Goal: Download file/media

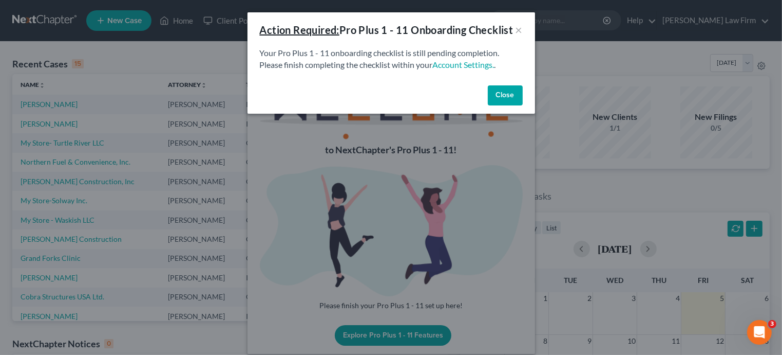
click at [510, 106] on button "Close" at bounding box center [505, 95] width 35 height 21
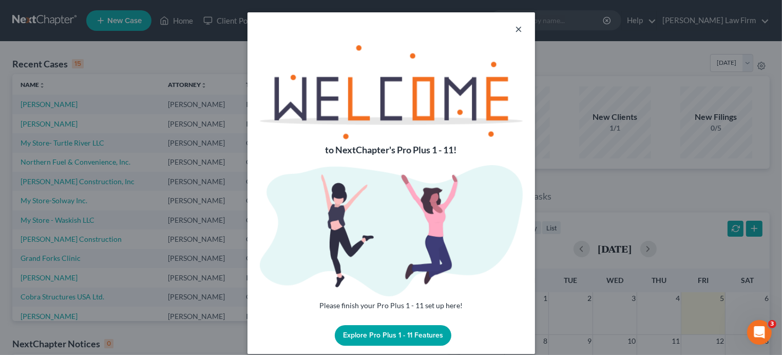
click at [517, 23] on button "×" at bounding box center [519, 29] width 7 height 12
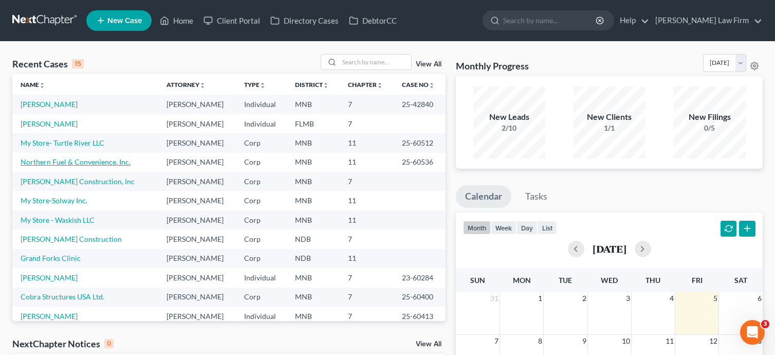
click at [90, 162] on link "Northern Fuel & Convenience, Inc." at bounding box center [76, 161] width 110 height 9
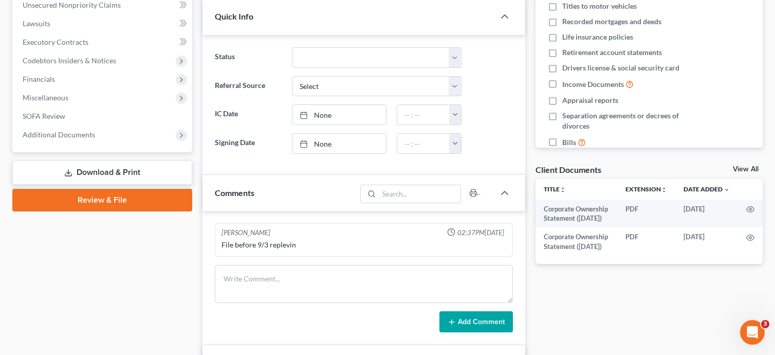
scroll to position [238, 0]
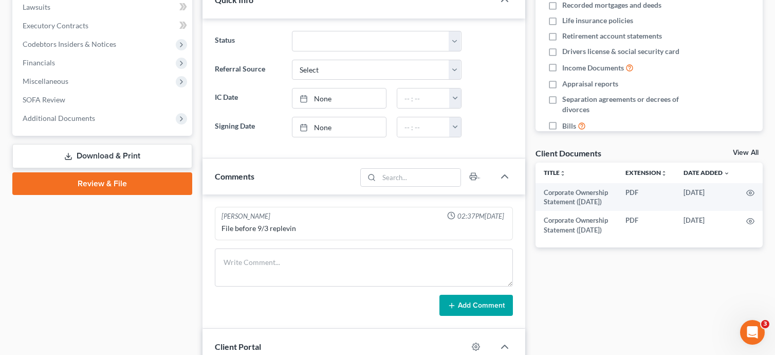
click at [95, 155] on link "Download & Print" at bounding box center [102, 156] width 180 height 24
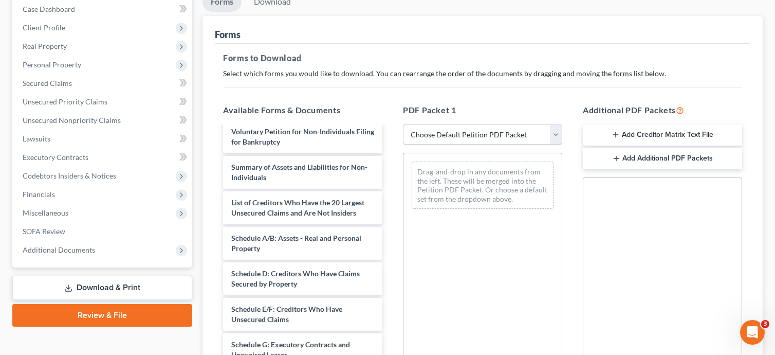
scroll to position [57, 0]
click at [561, 134] on select "Choose Default Petition PDF Packet Complete Bankruptcy Petition (all forms and …" at bounding box center [482, 134] width 159 height 21
click at [554, 133] on select "Choose Default Petition PDF Packet Complete Bankruptcy Petition (all forms and …" at bounding box center [482, 134] width 159 height 21
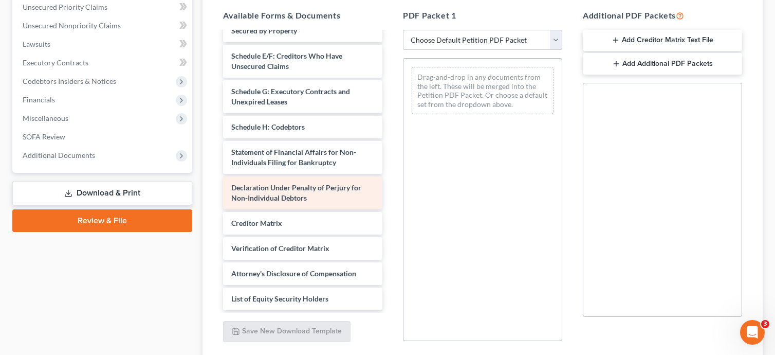
scroll to position [224, 0]
click at [288, 202] on div "Declaration Under Penalty of Perjury for Non-Individual Debtors" at bounding box center [302, 192] width 159 height 33
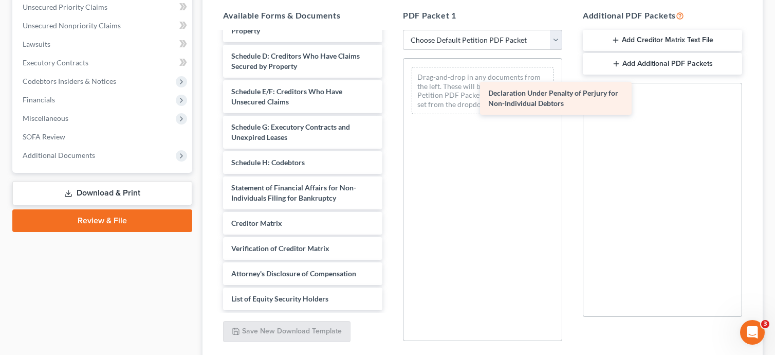
scroll to position [200, 0]
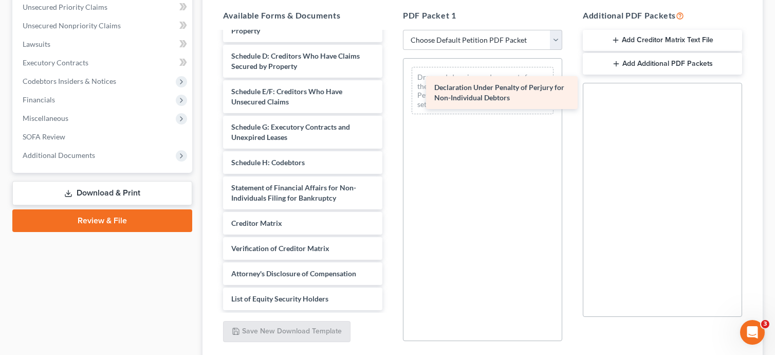
drag, startPoint x: 290, startPoint y: 202, endPoint x: 477, endPoint y: 88, distance: 219.3
click at [390, 88] on div "Declaration Under Penalty of Perjury for Non-Individual Debtors Corporate Owner…" at bounding box center [303, 81] width 176 height 457
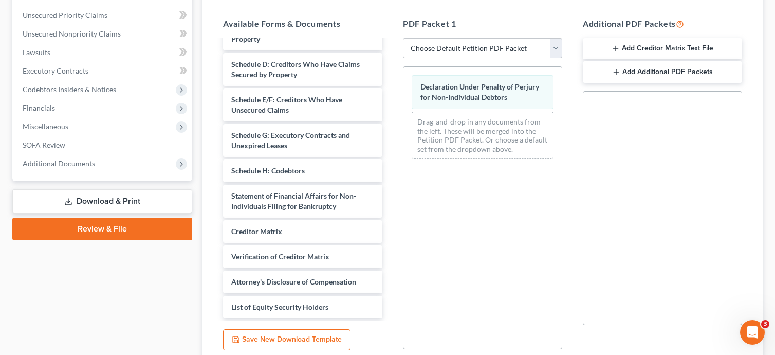
scroll to position [203, 0]
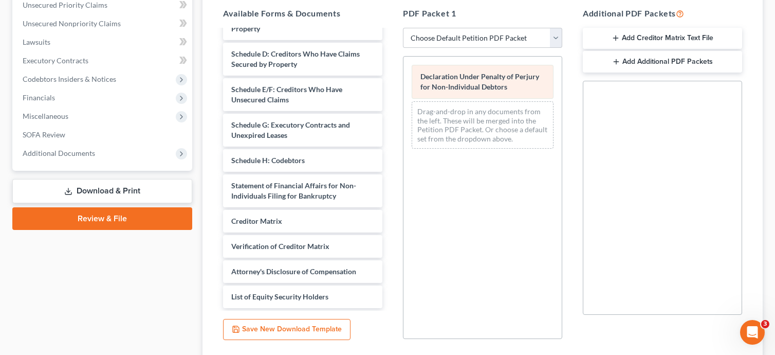
click at [468, 83] on span "Declaration Under Penalty of Perjury for Non-Individual Debtors" at bounding box center [479, 81] width 119 height 19
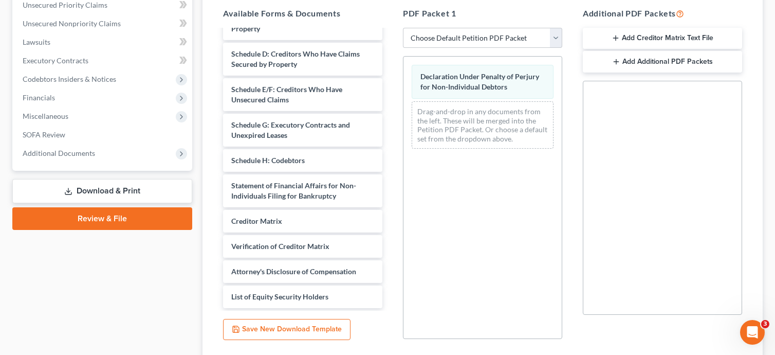
click at [500, 178] on div "Declaration Under Penalty of Perjury for Non-Individual Debtors Drag-and-drop i…" at bounding box center [482, 197] width 159 height 283
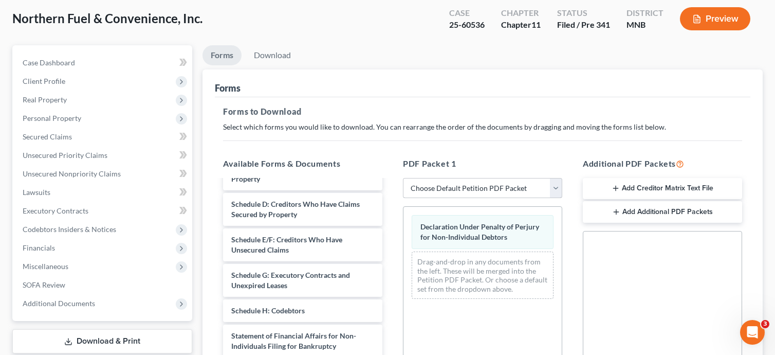
scroll to position [57, 0]
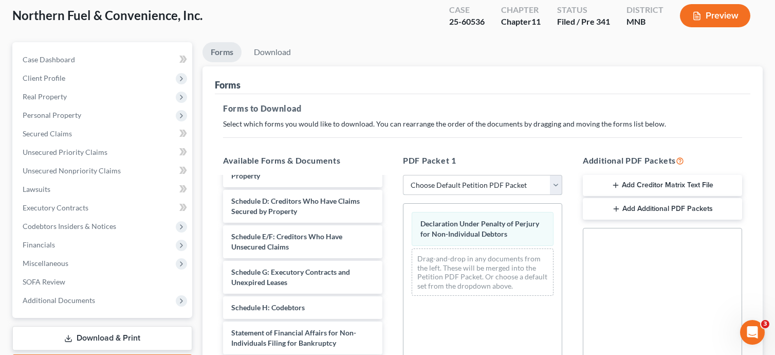
click at [553, 186] on select "Choose Default Petition PDF Packet Complete Bankruptcy Petition (all forms and …" at bounding box center [482, 185] width 159 height 21
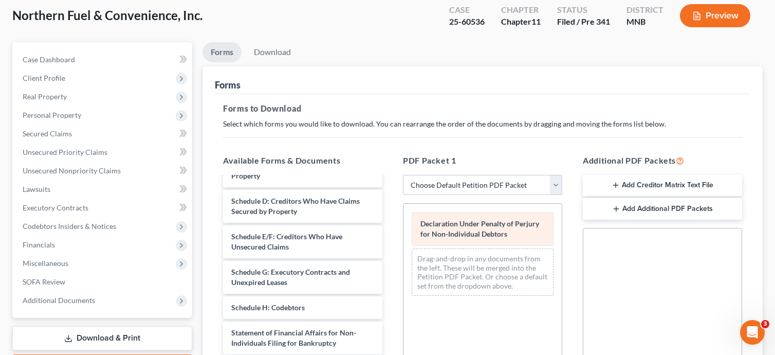
click at [502, 241] on div "Declaration Under Penalty of Perjury for Non-Individual Debtors" at bounding box center [483, 229] width 142 height 34
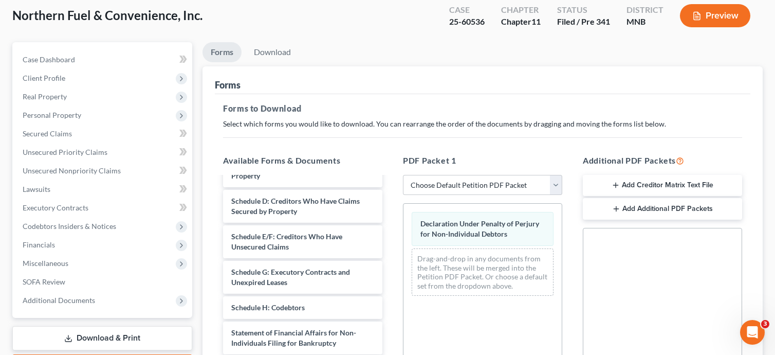
click at [495, 304] on div "Declaration Under Penalty of Perjury for Non-Individual Debtors Drag-and-drop i…" at bounding box center [482, 344] width 159 height 283
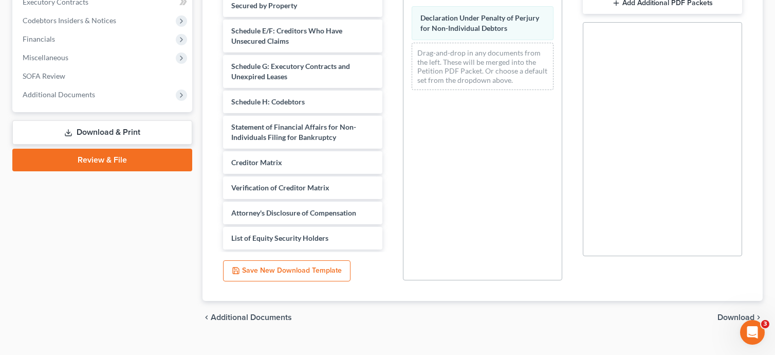
scroll to position [263, 0]
click at [308, 266] on button "Save New Download Template" at bounding box center [286, 270] width 127 height 22
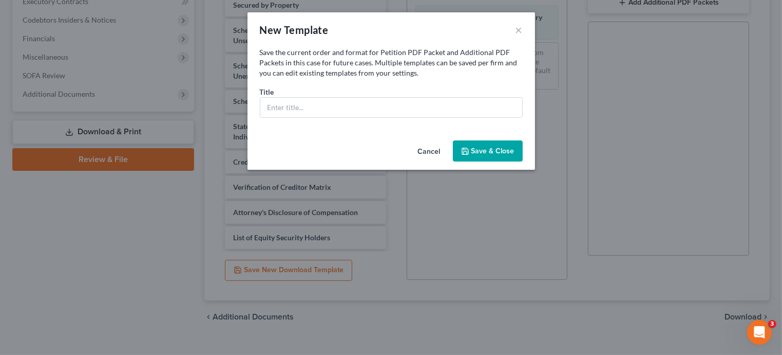
click at [428, 150] on button "Cancel" at bounding box center [429, 151] width 39 height 21
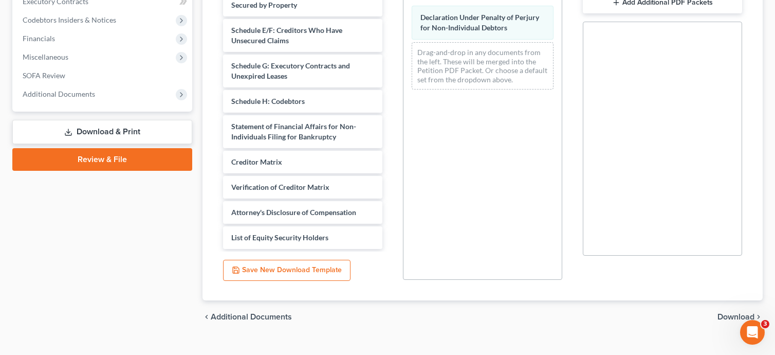
click at [725, 316] on span "Download" at bounding box center [735, 316] width 37 height 8
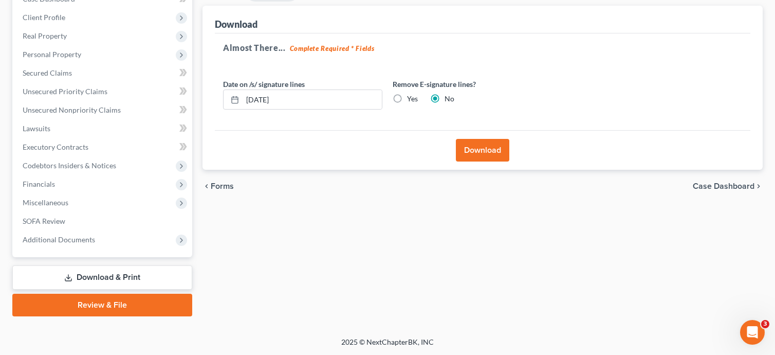
click at [407, 98] on label "Yes" at bounding box center [412, 99] width 11 height 10
click at [411, 98] on input "Yes" at bounding box center [414, 97] width 7 height 7
radio input "true"
click at [444, 100] on label "No" at bounding box center [449, 99] width 10 height 10
click at [449, 100] on input "No" at bounding box center [452, 97] width 7 height 7
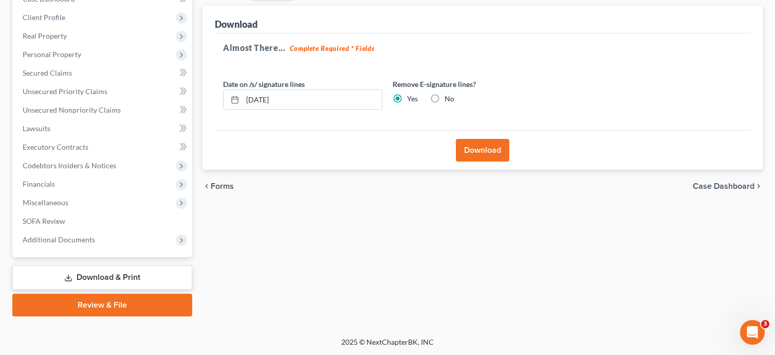
radio input "true"
click at [480, 151] on button "Download" at bounding box center [482, 150] width 53 height 23
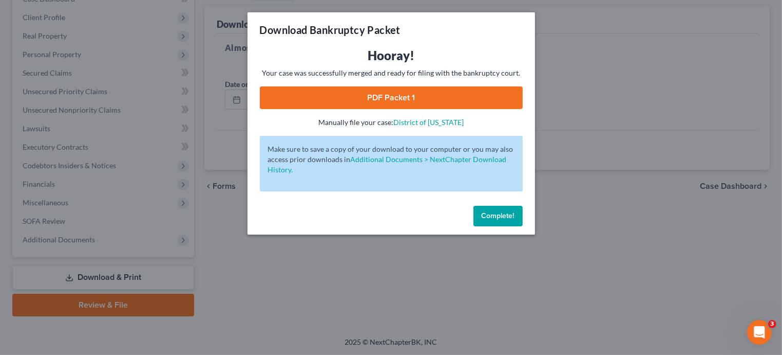
click at [389, 98] on link "PDF Packet 1" at bounding box center [391, 97] width 263 height 23
click at [499, 218] on span "Complete!" at bounding box center [498, 215] width 33 height 9
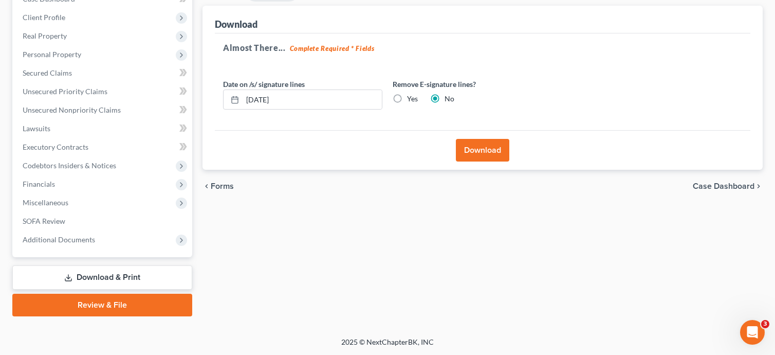
scroll to position [57, 0]
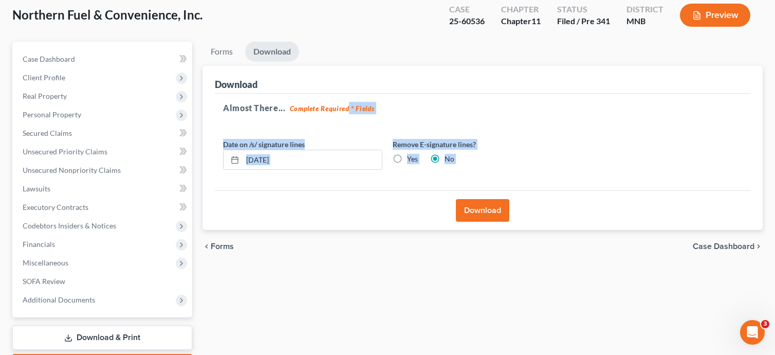
drag, startPoint x: 348, startPoint y: 108, endPoint x: 238, endPoint y: 214, distance: 153.0
click at [238, 214] on div "Download Almost There... Complete Required * Fields Date on /s/ signature lines…" at bounding box center [482, 148] width 560 height 164
click at [332, 197] on div "Download" at bounding box center [482, 210] width 535 height 40
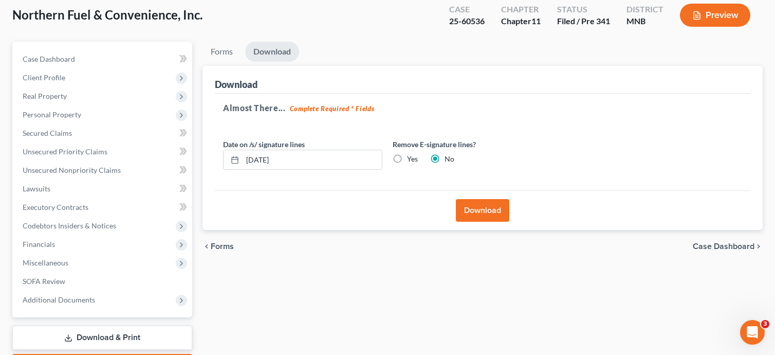
click at [220, 245] on span "Forms" at bounding box center [222, 246] width 23 height 8
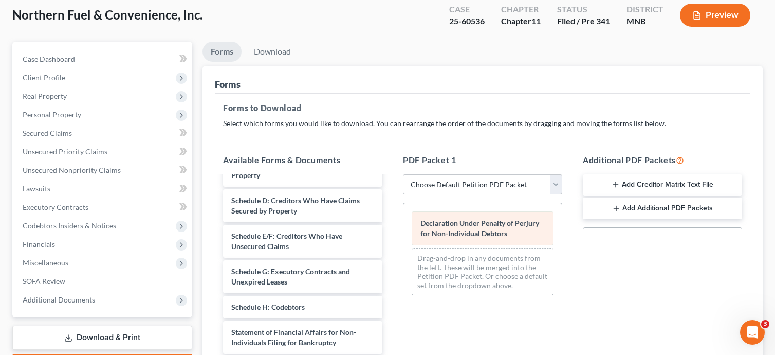
click at [481, 226] on span "Declaration Under Penalty of Perjury for Non-Individual Debtors" at bounding box center [479, 227] width 119 height 19
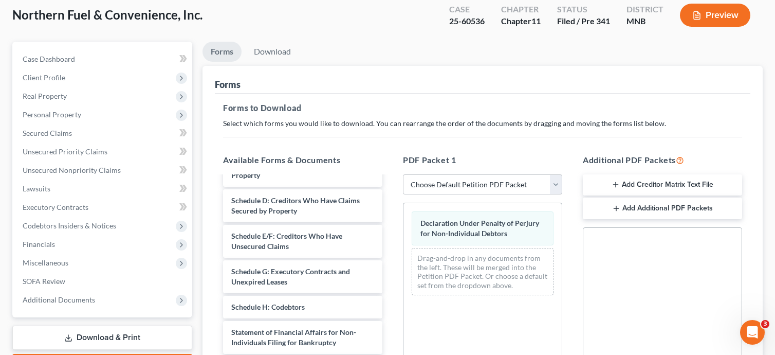
click at [474, 303] on div "Declaration Under Penalty of Perjury for Non-Individual Debtors Drag-and-drop i…" at bounding box center [482, 343] width 159 height 283
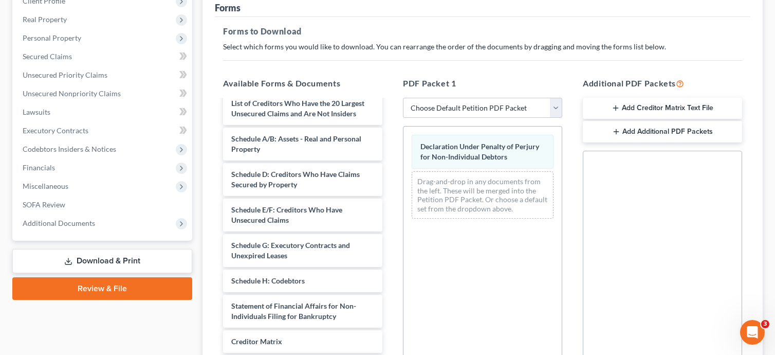
scroll to position [136, 0]
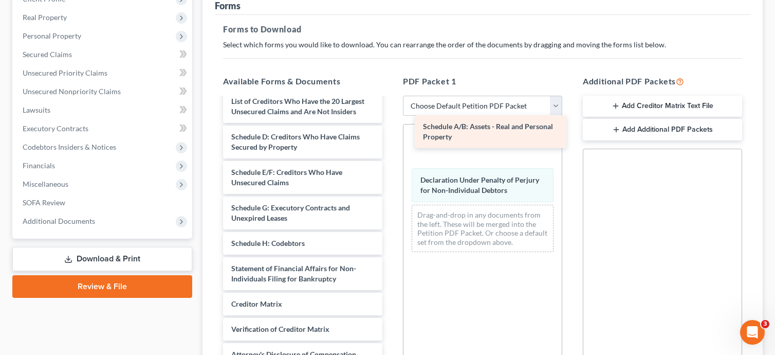
drag, startPoint x: 290, startPoint y: 169, endPoint x: 478, endPoint y: 145, distance: 190.0
click at [390, 145] on div "Schedule A/B: Assets - Real and Personal Property Corporate Ownership Statement…" at bounding box center [303, 180] width 176 height 422
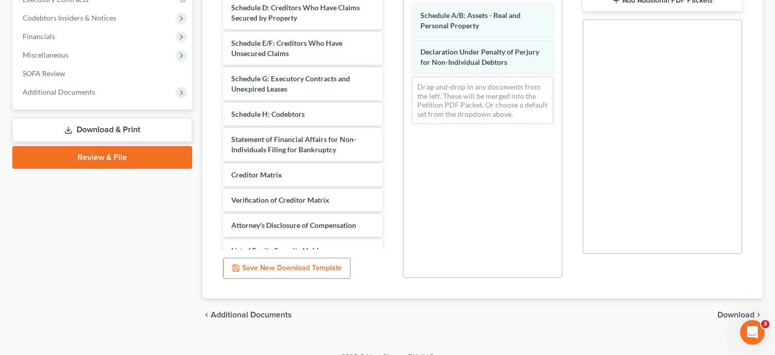
scroll to position [263, 0]
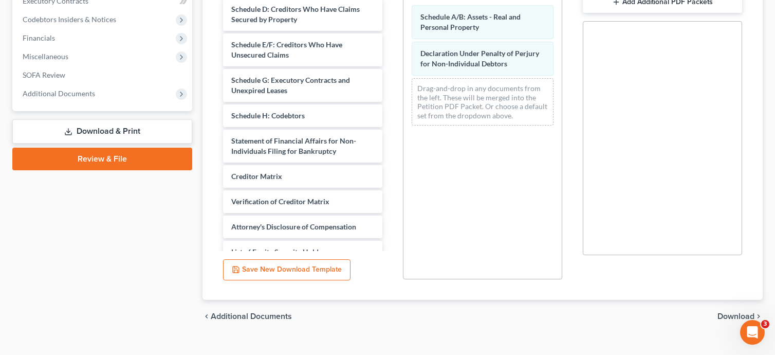
click at [723, 313] on span "Download" at bounding box center [735, 316] width 37 height 8
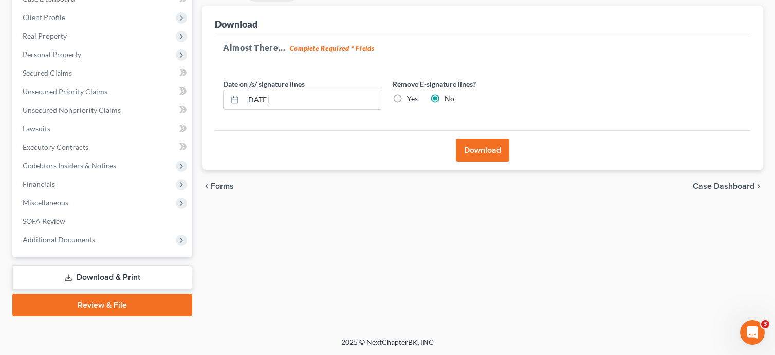
click at [407, 96] on label "Yes" at bounding box center [412, 99] width 11 height 10
click at [411, 96] on input "Yes" at bounding box center [414, 97] width 7 height 7
radio input "true"
radio input "false"
click at [485, 150] on button "Download" at bounding box center [482, 150] width 53 height 23
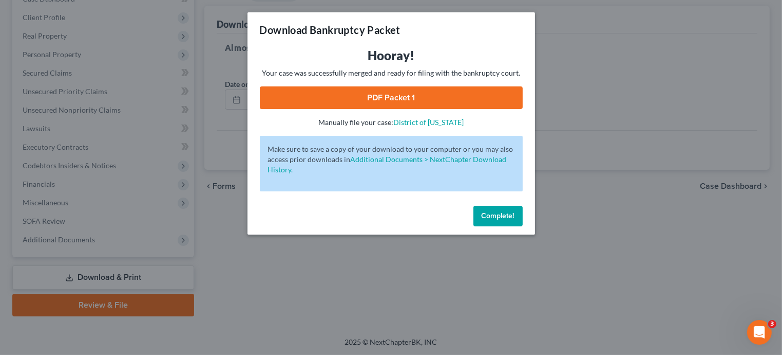
click at [499, 208] on button "Complete!" at bounding box center [498, 216] width 49 height 21
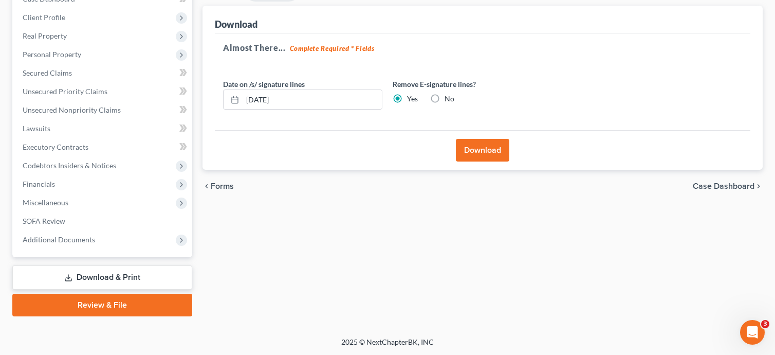
click at [484, 155] on button "Download" at bounding box center [482, 150] width 53 height 23
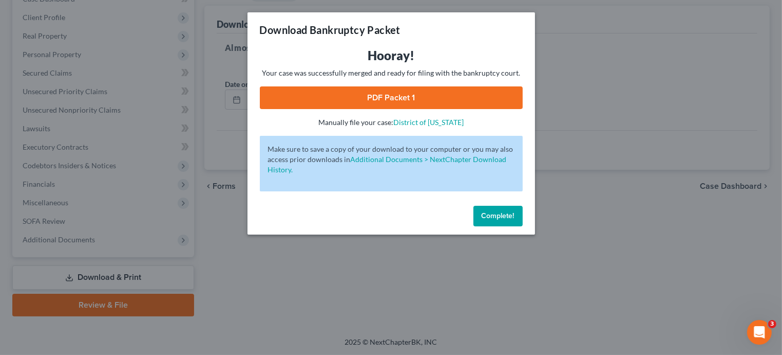
click at [424, 98] on link "PDF Packet 1" at bounding box center [391, 97] width 263 height 23
click at [504, 218] on span "Complete!" at bounding box center [498, 215] width 33 height 9
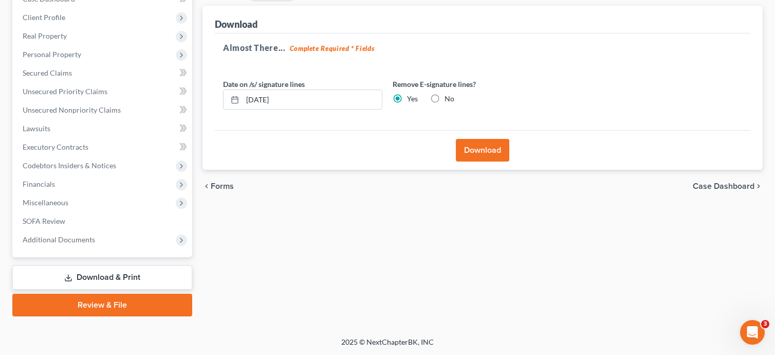
click at [226, 183] on span "Forms" at bounding box center [222, 186] width 23 height 8
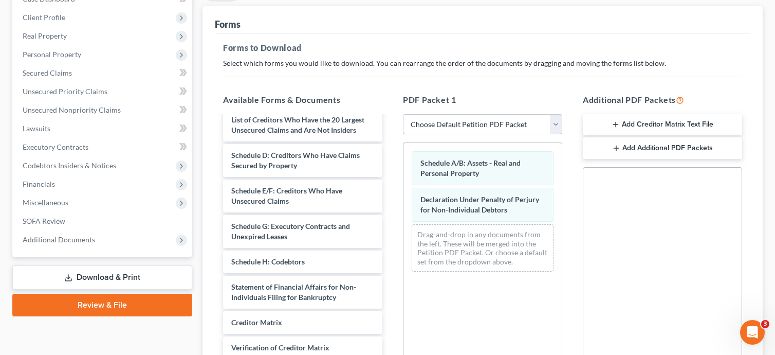
click at [552, 123] on select "Choose Default Petition PDF Packet Complete Bankruptcy Petition (all forms and …" at bounding box center [482, 124] width 159 height 21
select select "0"
click at [403, 114] on select "Choose Default Petition PDF Packet Complete Bankruptcy Petition (all forms and …" at bounding box center [482, 124] width 159 height 21
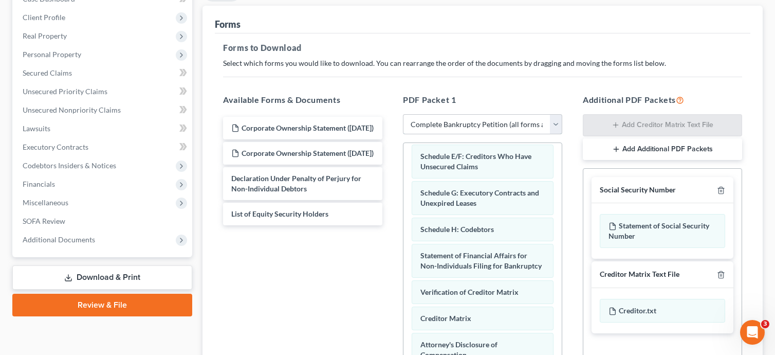
scroll to position [279, 0]
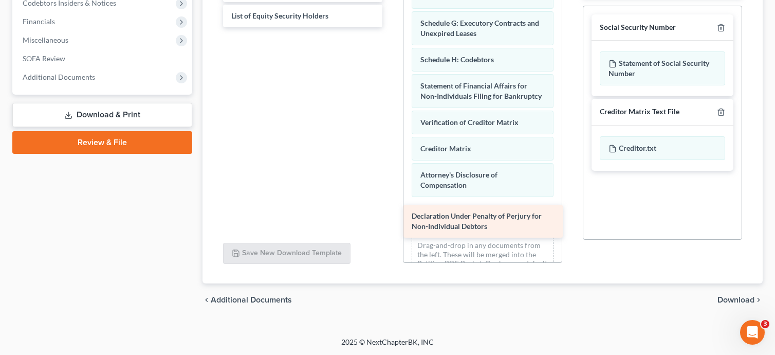
drag, startPoint x: 270, startPoint y: 40, endPoint x: 451, endPoint y: 219, distance: 254.7
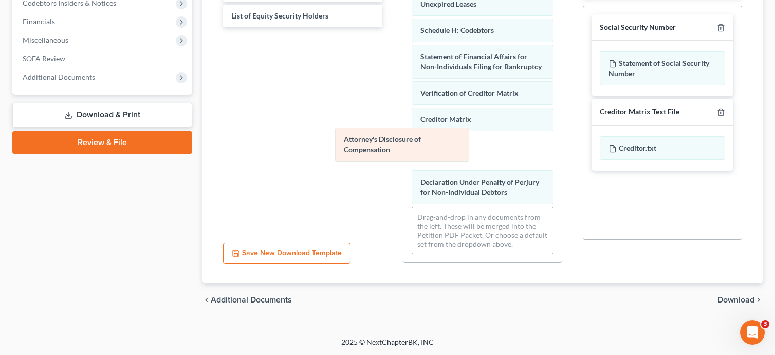
scroll to position [207, 0]
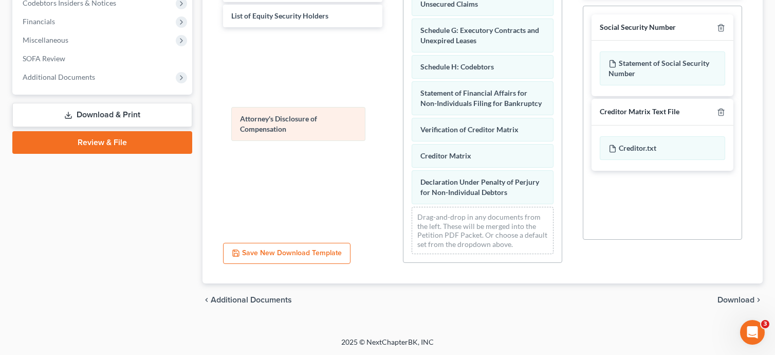
drag, startPoint x: 494, startPoint y: 148, endPoint x: 309, endPoint y: 121, distance: 187.0
click at [403, 121] on div "Attorney's Disclosure of Compensation Voluntary Petition for Non-Individuals Fi…" at bounding box center [482, 21] width 158 height 481
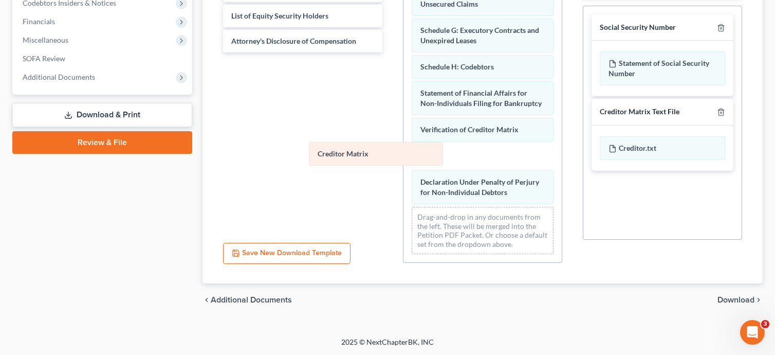
scroll to position [180, 0]
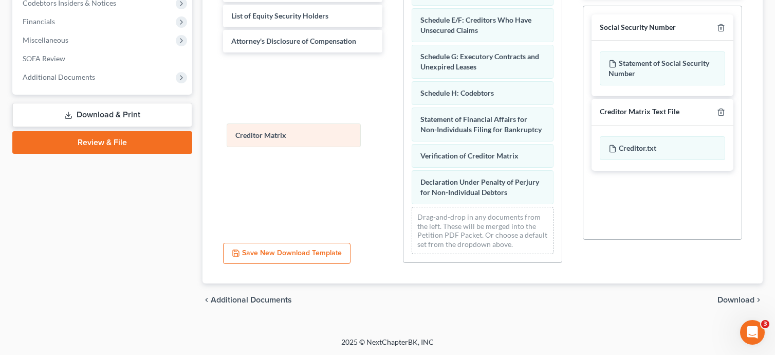
drag, startPoint x: 477, startPoint y: 154, endPoint x: 290, endPoint y: 133, distance: 188.1
click at [403, 133] on div "Creditor Matrix Voluntary Petition for Non-Individuals Filing for Bankruptcy Su…" at bounding box center [482, 34] width 158 height 455
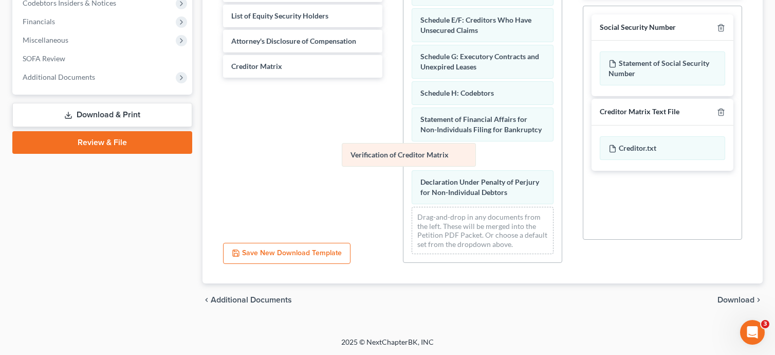
scroll to position [154, 0]
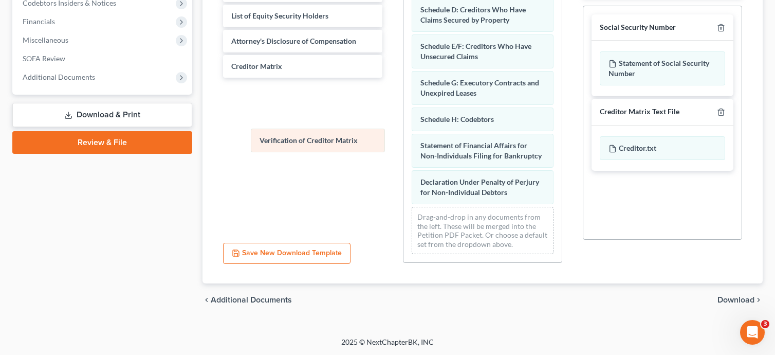
drag, startPoint x: 469, startPoint y: 152, endPoint x: 307, endPoint y: 136, distance: 162.1
click at [403, 136] on div "Verification of Creditor Matrix Voluntary Petition for Non-Individuals Filing f…" at bounding box center [482, 48] width 158 height 428
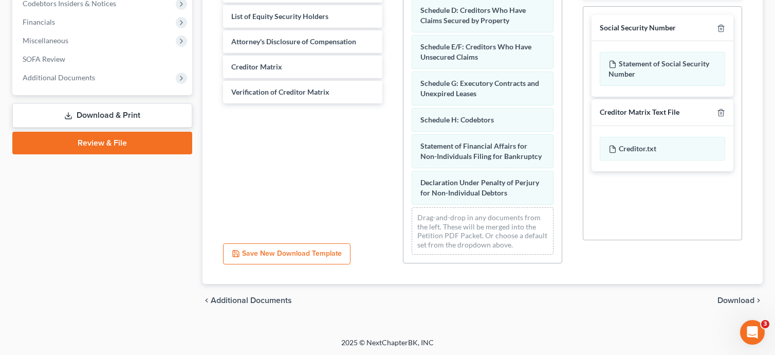
scroll to position [279, 0]
click at [734, 300] on span "Download" at bounding box center [735, 299] width 37 height 8
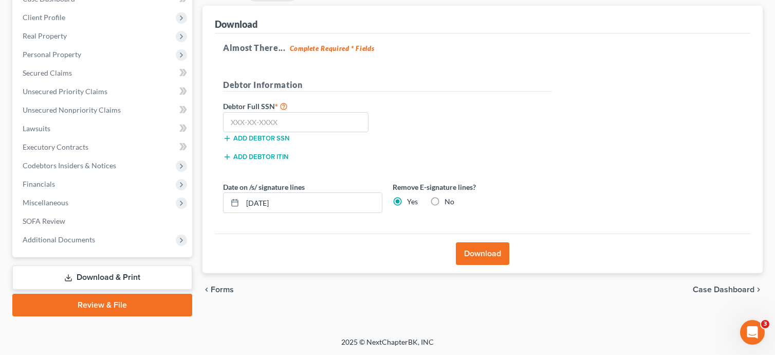
click at [225, 290] on span "Forms" at bounding box center [222, 289] width 23 height 8
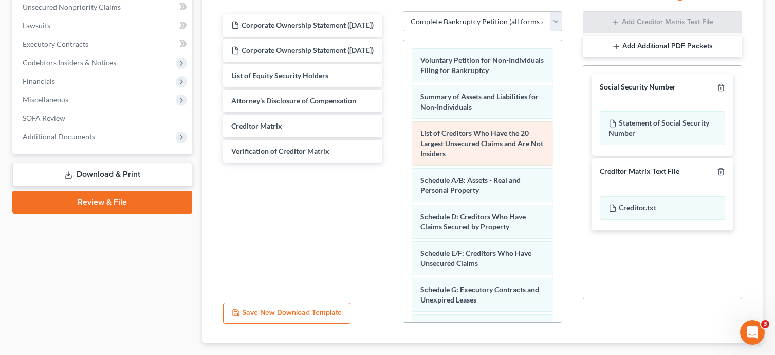
scroll to position [220, 0]
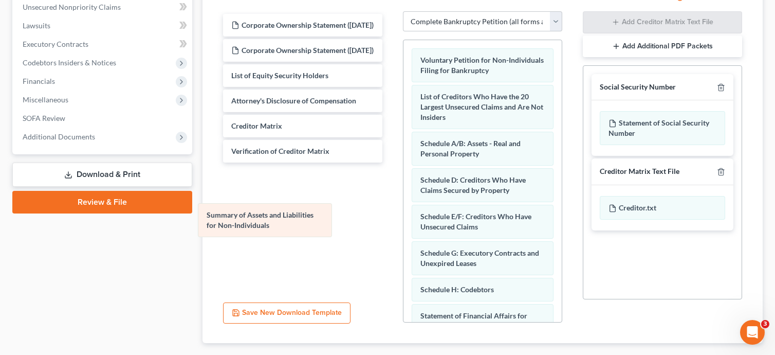
drag, startPoint x: 481, startPoint y: 96, endPoint x: 283, endPoint y: 210, distance: 228.5
click at [403, 210] on div "Summary of Assets and Liabilities for Non-Individuals Voluntary Petition for No…" at bounding box center [482, 236] width 158 height 392
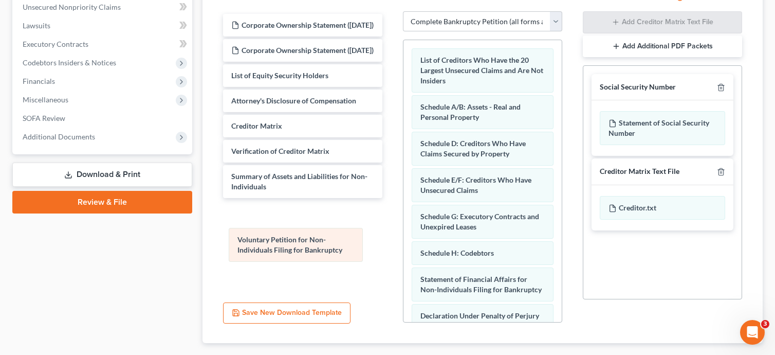
drag, startPoint x: 489, startPoint y: 64, endPoint x: 305, endPoint y: 246, distance: 258.3
click at [403, 246] on div "Voluntary Petition for Non-Individuals Filing for Bankruptcy Voluntary Petition…" at bounding box center [482, 218] width 158 height 356
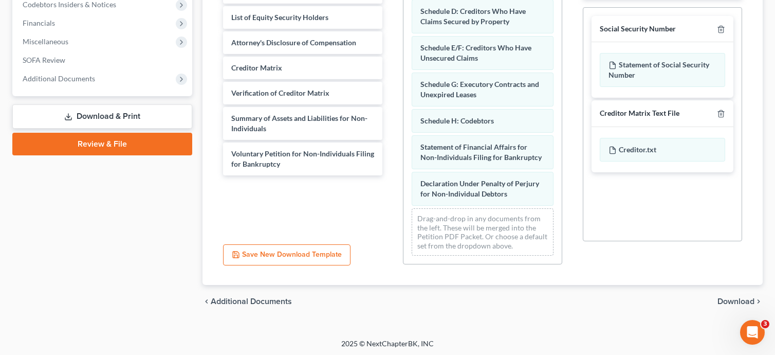
scroll to position [279, 0]
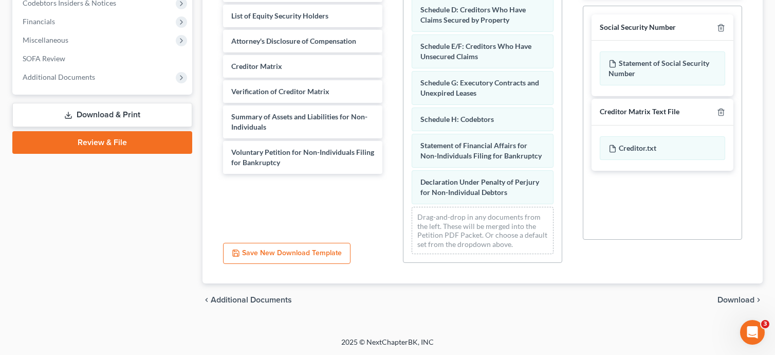
click at [730, 296] on span "Download" at bounding box center [735, 299] width 37 height 8
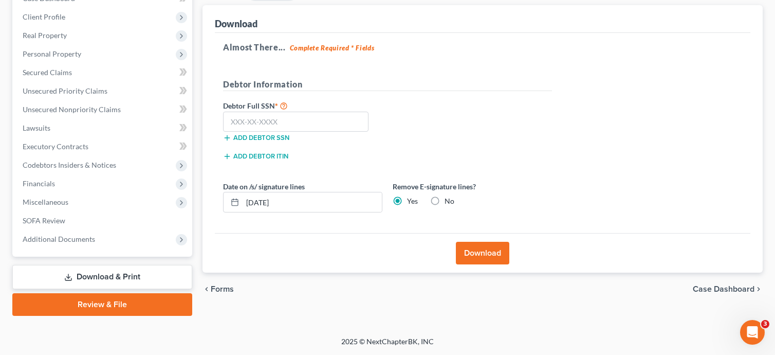
scroll to position [117, 0]
click at [227, 288] on span "Forms" at bounding box center [222, 289] width 23 height 8
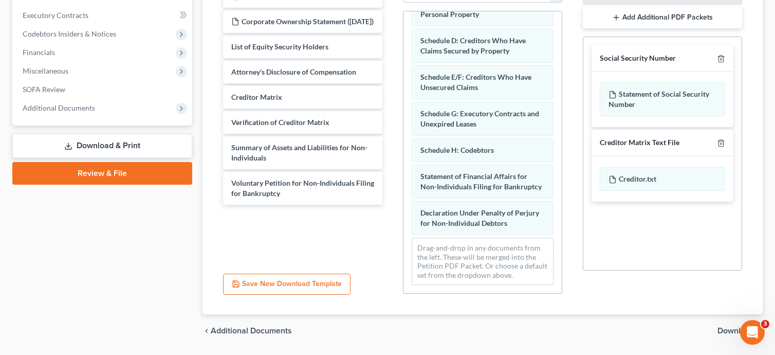
scroll to position [271, 0]
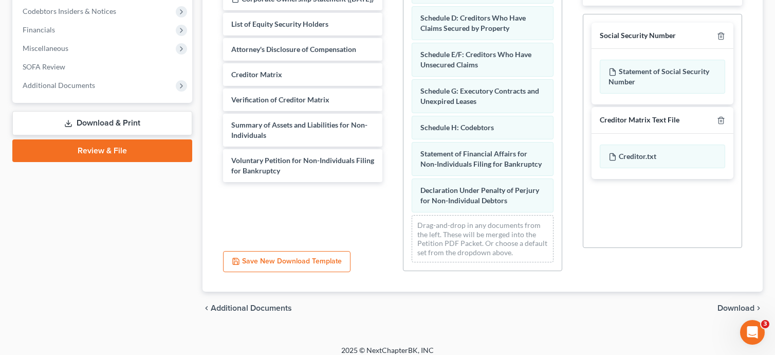
click at [733, 308] on span "Download" at bounding box center [735, 308] width 37 height 8
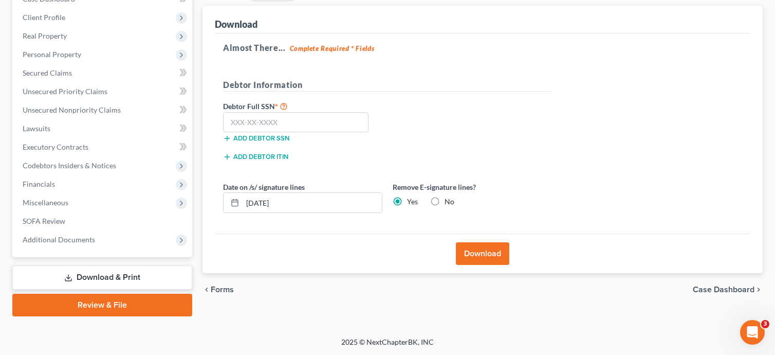
click at [217, 289] on span "Forms" at bounding box center [222, 289] width 23 height 8
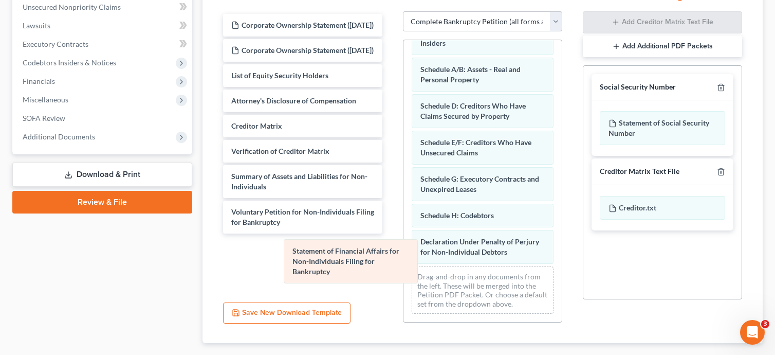
scroll to position [35, 0]
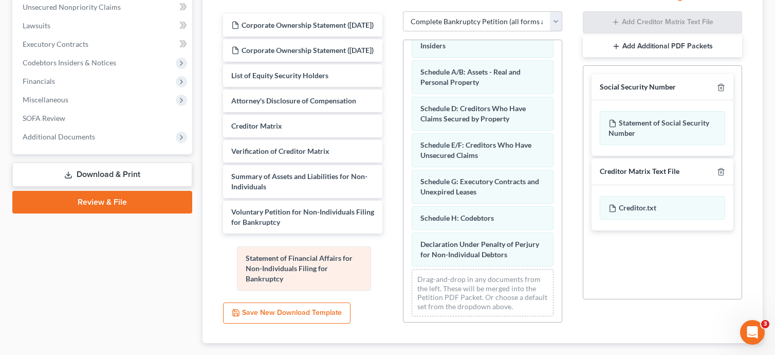
drag, startPoint x: 462, startPoint y: 203, endPoint x: 286, endPoint y: 267, distance: 187.7
click at [403, 267] on div "Statement of Financial Affairs for Non-Individuals Filing for Bankruptcy List o…" at bounding box center [482, 164] width 158 height 319
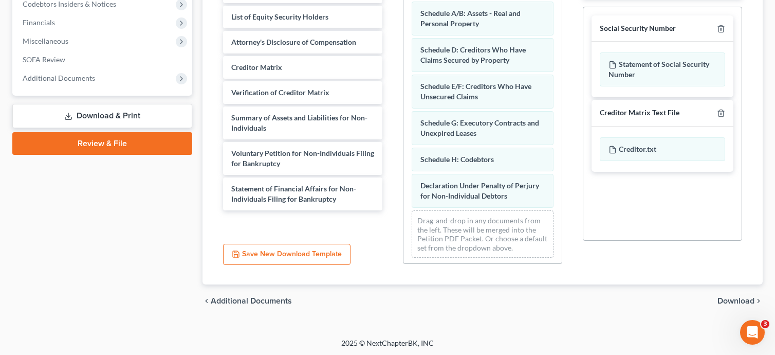
scroll to position [279, 0]
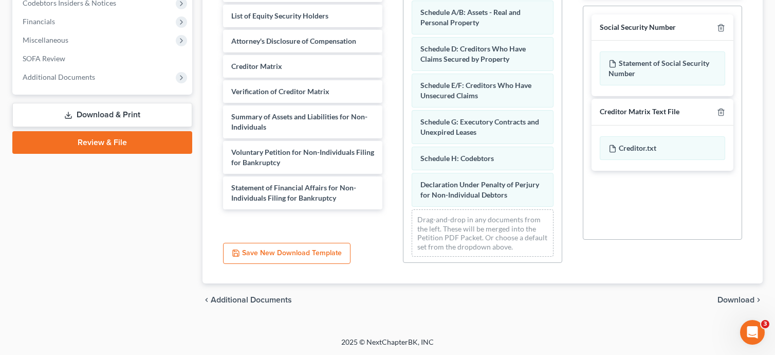
click at [748, 295] on span "Download" at bounding box center [735, 299] width 37 height 8
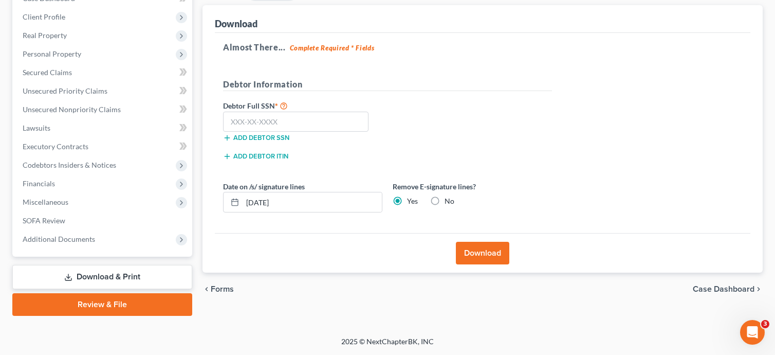
scroll to position [117, 0]
click at [223, 289] on span "Forms" at bounding box center [222, 289] width 23 height 8
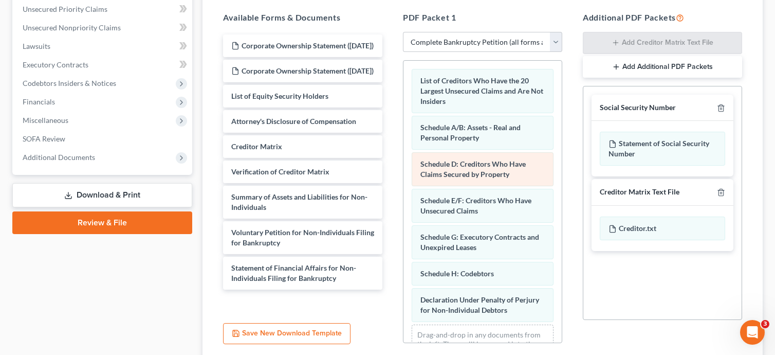
scroll to position [177, 0]
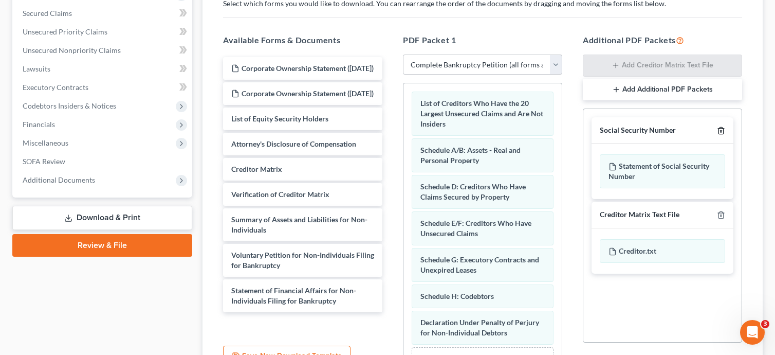
click at [719, 127] on icon "button" at bounding box center [720, 130] width 5 height 7
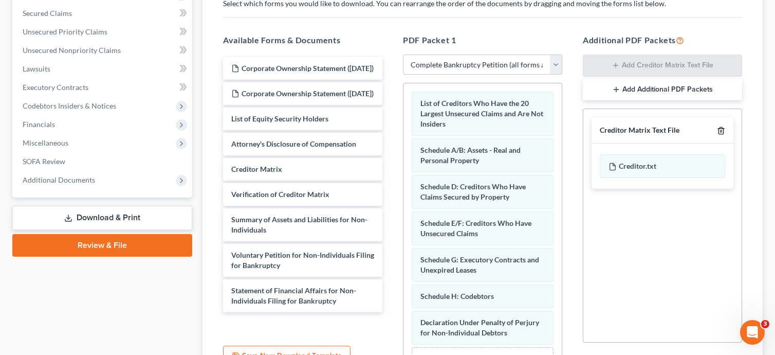
click at [718, 129] on icon "button" at bounding box center [720, 130] width 5 height 7
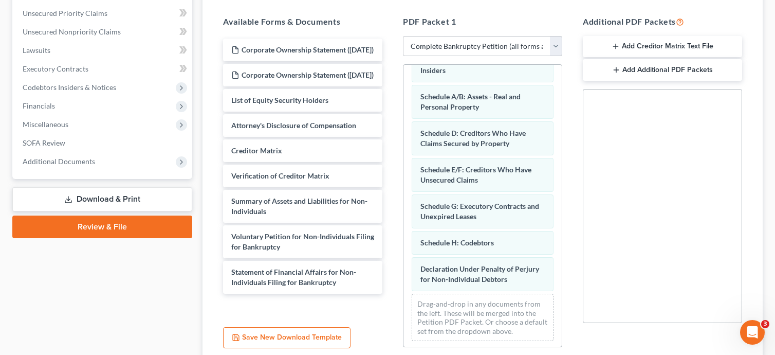
scroll to position [279, 0]
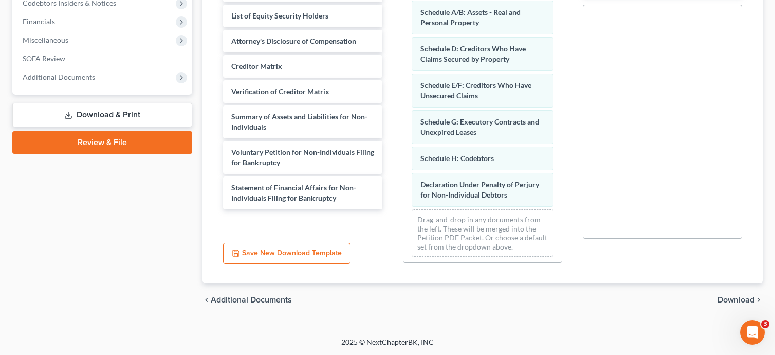
click at [733, 299] on span "Download" at bounding box center [735, 299] width 37 height 8
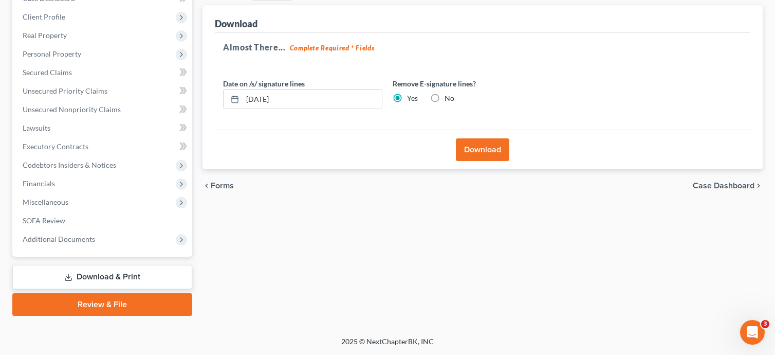
scroll to position [117, 0]
